Goal: Task Accomplishment & Management: Use online tool/utility

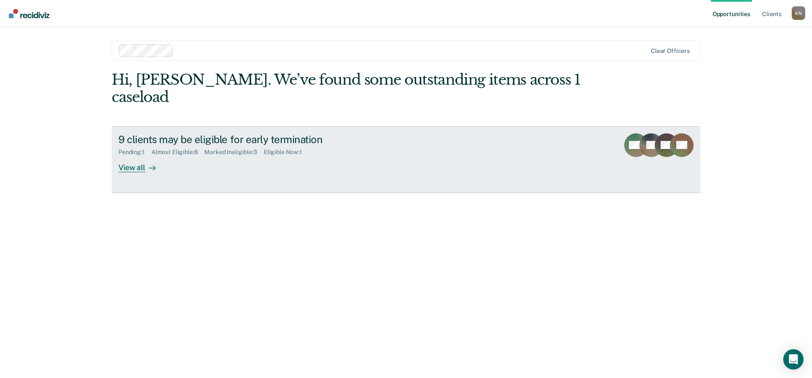
click at [127, 156] on div "View all" at bounding box center [141, 164] width 47 height 16
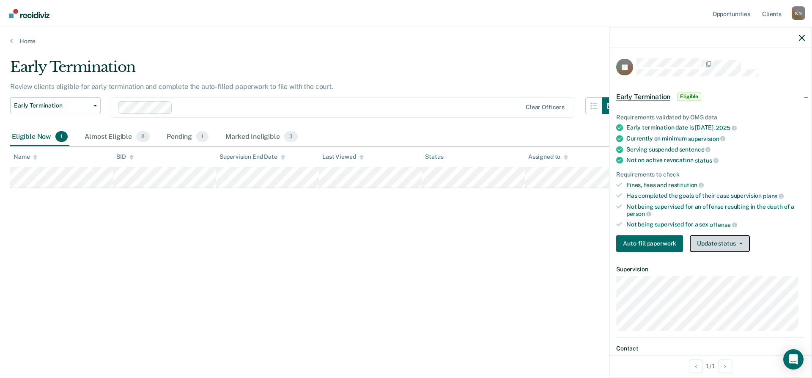
click at [720, 246] on button "Update status" at bounding box center [720, 243] width 60 height 17
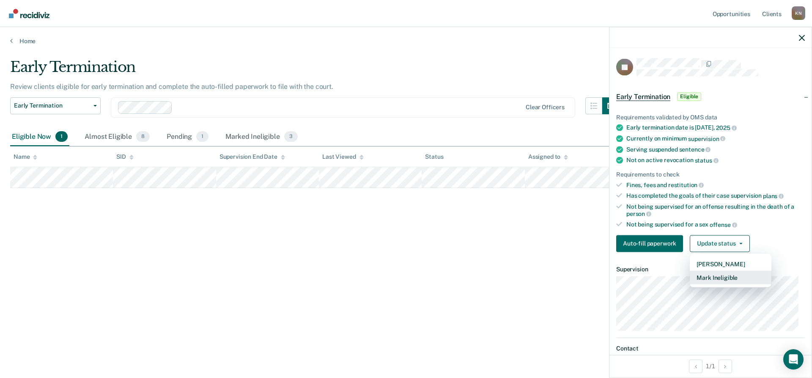
click at [723, 278] on button "Mark Ineligible" at bounding box center [731, 277] width 82 height 14
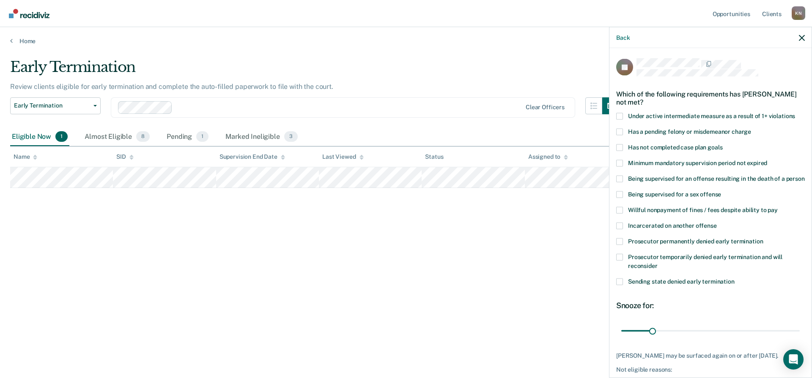
click at [618, 128] on span at bounding box center [619, 131] width 7 height 7
click at [751, 128] on input "Has a pending felony or misdemeanor charge" at bounding box center [751, 128] width 0 height 0
click at [615, 114] on div "JR Which of the following requirements has [PERSON_NAME] not met? Under active …" at bounding box center [710, 211] width 202 height 327
click at [617, 114] on span at bounding box center [619, 115] width 7 height 7
click at [795, 112] on input "Under active intermediate measure as a result of 1+ violations" at bounding box center [795, 112] width 0 height 0
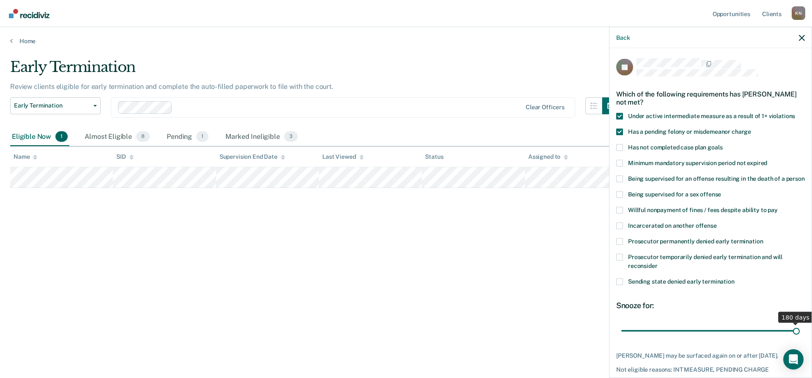
drag, startPoint x: 649, startPoint y: 339, endPoint x: 845, endPoint y: 346, distance: 196.7
type input "180"
click at [800, 338] on input "range" at bounding box center [710, 330] width 178 height 15
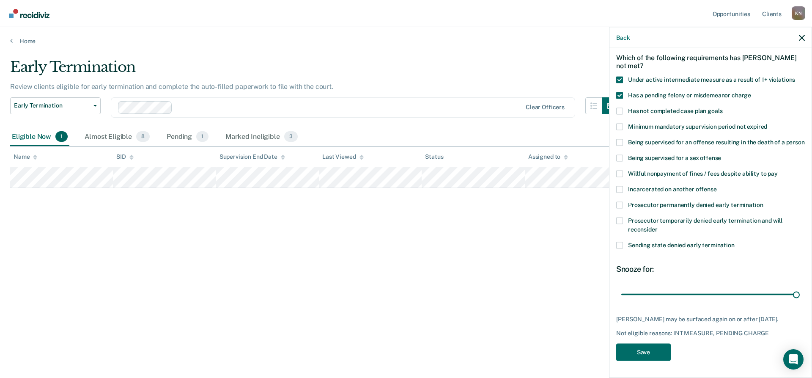
click at [443, 301] on div "Early Termination Review clients eligible for early termination and complete th…" at bounding box center [405, 186] width 791 height 256
